Goal: Task Accomplishment & Management: Manage account settings

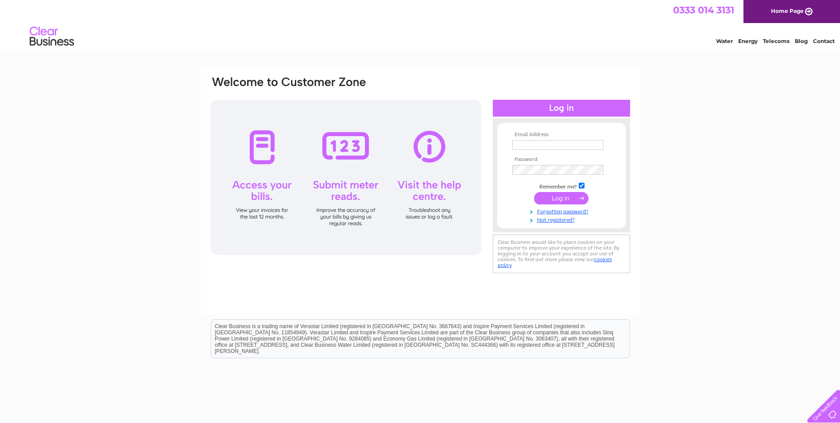
type input "[EMAIL_ADDRESS][DOMAIN_NAME]"
click at [562, 198] on input "submit" at bounding box center [561, 198] width 54 height 12
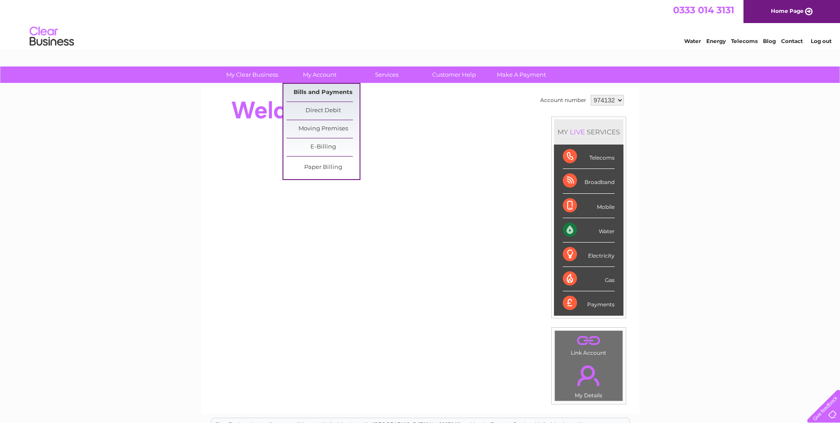
click at [326, 91] on link "Bills and Payments" at bounding box center [323, 93] width 73 height 18
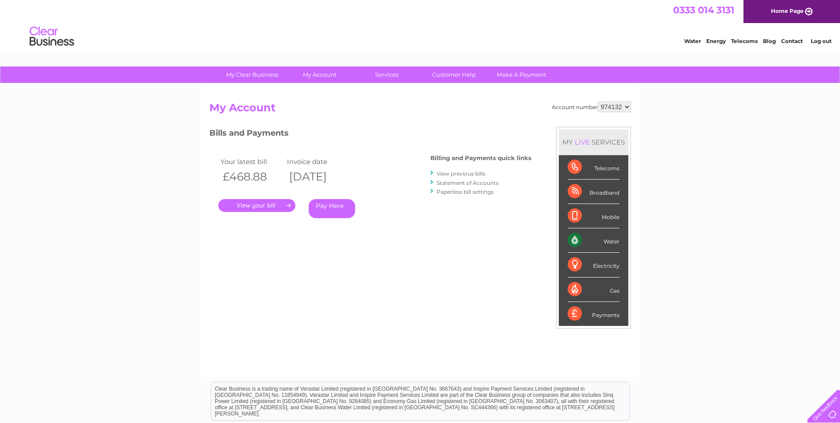
click at [242, 204] on link "." at bounding box center [256, 205] width 77 height 13
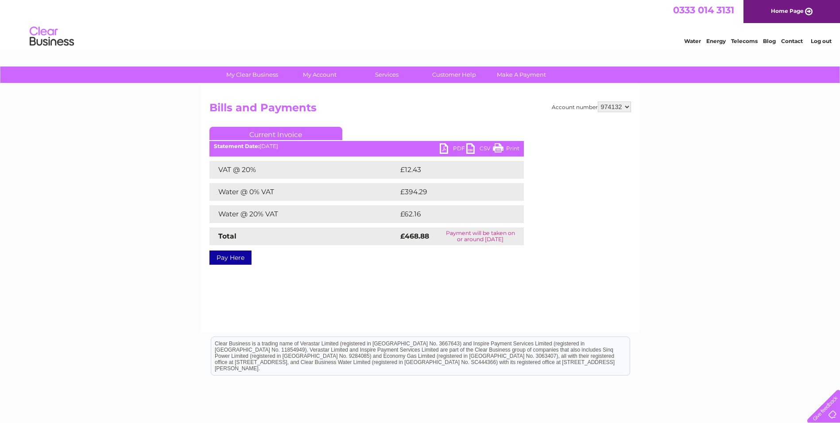
click at [457, 146] on link "PDF" at bounding box center [453, 149] width 27 height 13
